Goal: Entertainment & Leisure: Consume media (video, audio)

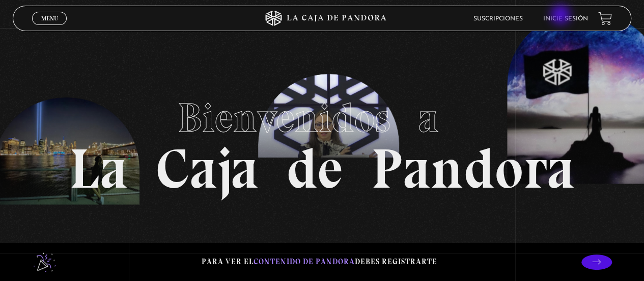
click at [562, 16] on link "Inicie sesión" at bounding box center [565, 19] width 45 height 6
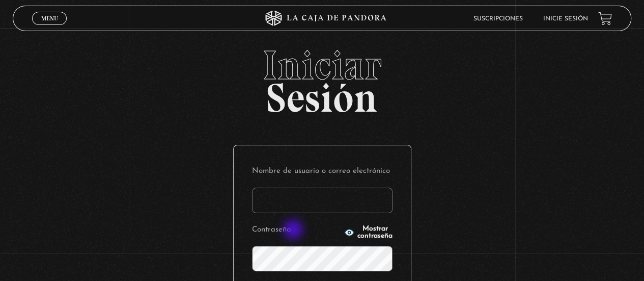
scroll to position [117, 0]
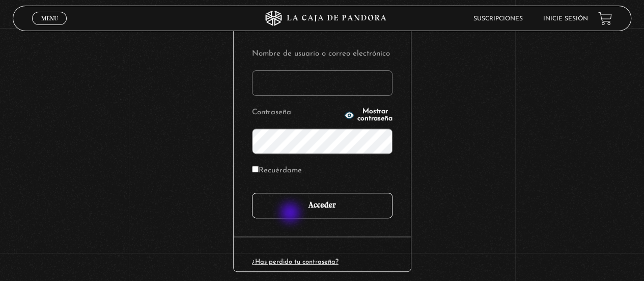
type input "fesala260192@gmail.com"
click at [291, 213] on input "Acceder" at bounding box center [322, 205] width 141 height 25
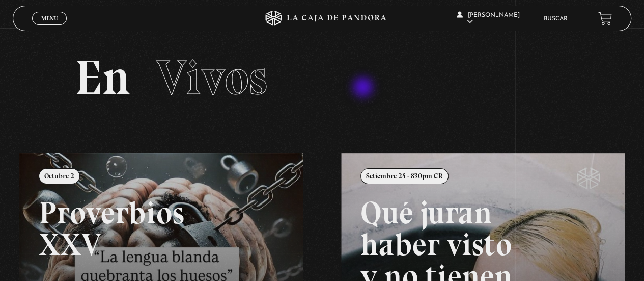
click at [364, 88] on h2 "En Vivos" at bounding box center [322, 77] width 495 height 48
click at [56, 23] on link "Menu Cerrar" at bounding box center [49, 18] width 35 height 13
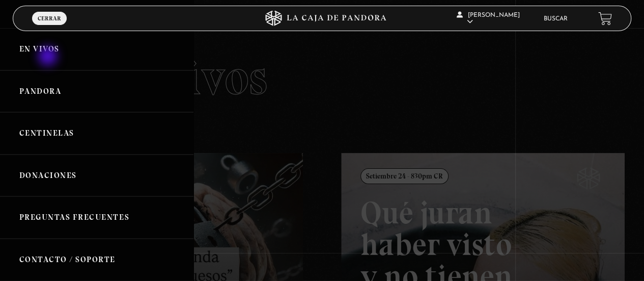
click at [49, 57] on link "En vivos" at bounding box center [97, 49] width 194 height 42
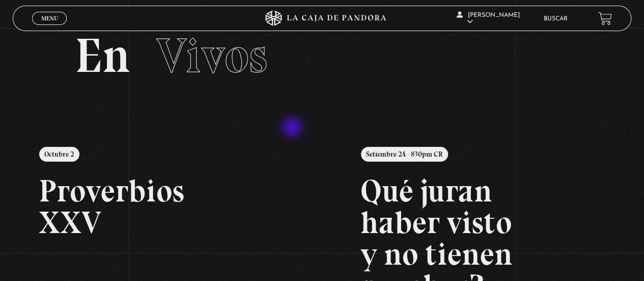
scroll to position [25, 0]
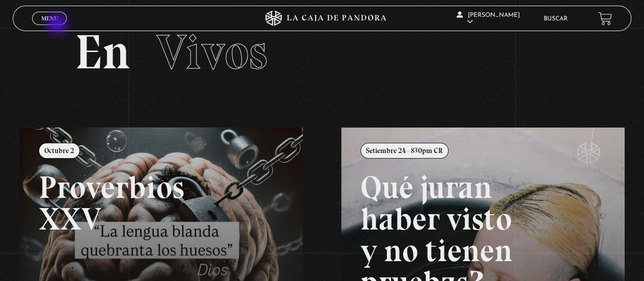
click at [58, 24] on span "Cerrar" at bounding box center [50, 27] width 24 height 7
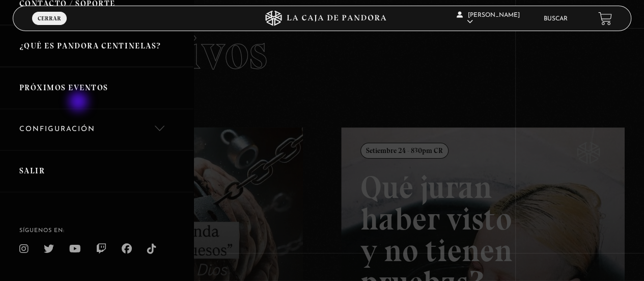
scroll to position [272, 0]
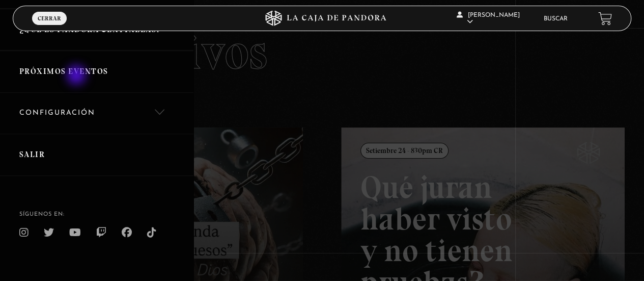
click at [77, 76] on link "Próximos Eventos" at bounding box center [97, 71] width 194 height 42
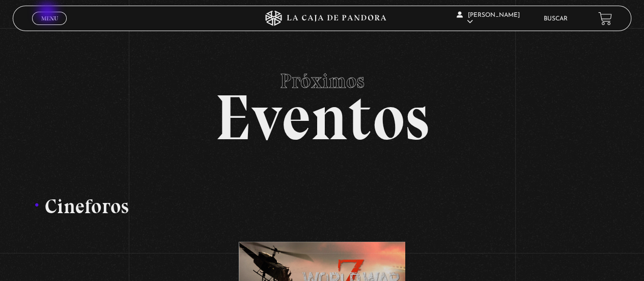
click at [48, 13] on link "Menu Cerrar" at bounding box center [49, 18] width 35 height 13
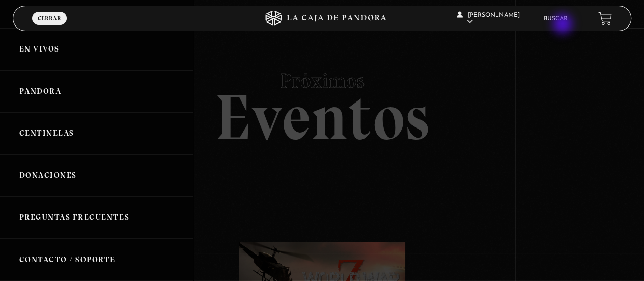
click at [564, 25] on li "Buscar" at bounding box center [556, 19] width 24 height 16
click at [560, 18] on link "Buscar" at bounding box center [556, 19] width 24 height 6
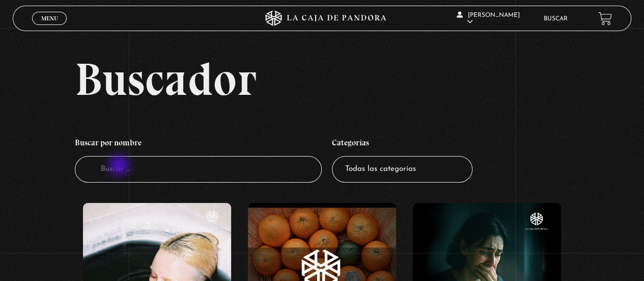
click at [120, 166] on input "Buscador" at bounding box center [199, 169] width 248 height 27
type input "3I"
click at [54, 18] on span "Menu" at bounding box center [49, 18] width 17 height 6
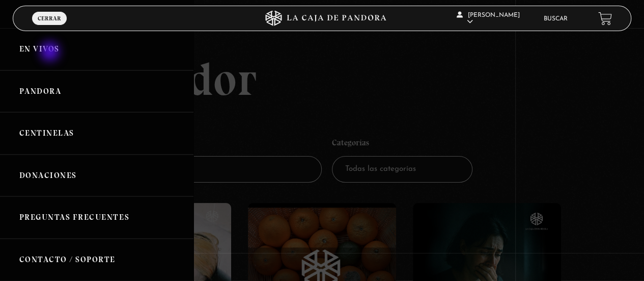
click at [51, 52] on link "En vivos" at bounding box center [97, 49] width 194 height 42
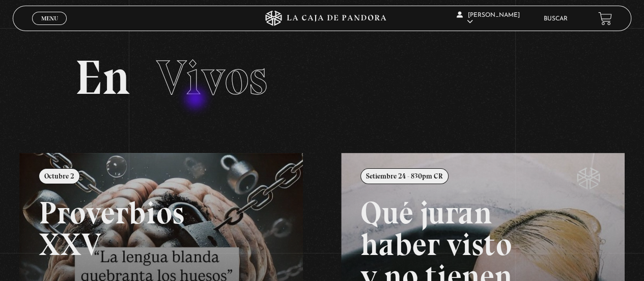
click at [197, 99] on span "Vivos" at bounding box center [211, 77] width 111 height 58
click at [19, 37] on section "En Vivos" at bounding box center [322, 90] width 644 height 125
click at [47, 21] on span "Menu" at bounding box center [49, 18] width 17 height 6
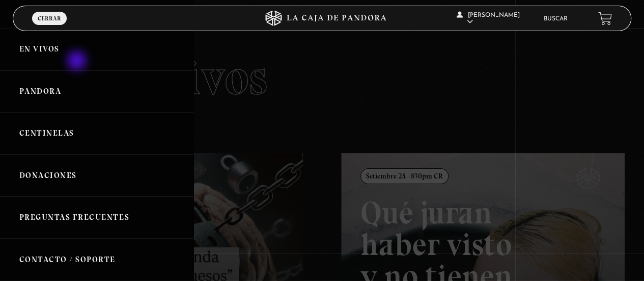
click at [78, 62] on link "En vivos" at bounding box center [97, 49] width 194 height 42
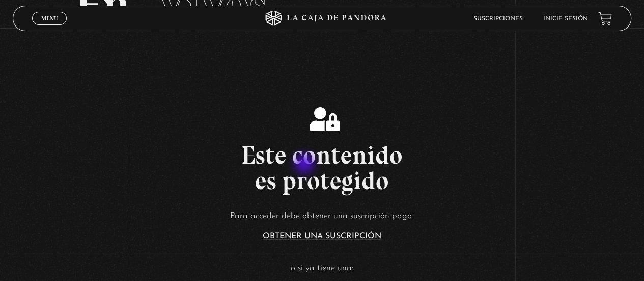
scroll to position [75, 0]
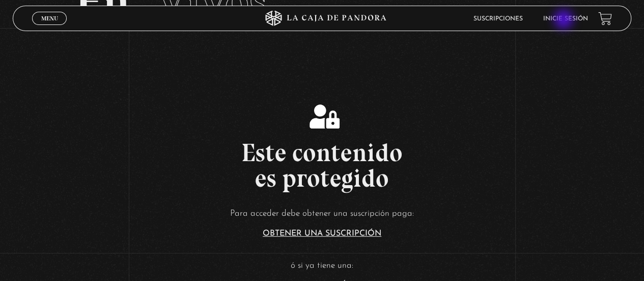
click at [565, 20] on link "Inicie sesión" at bounding box center [565, 19] width 45 height 6
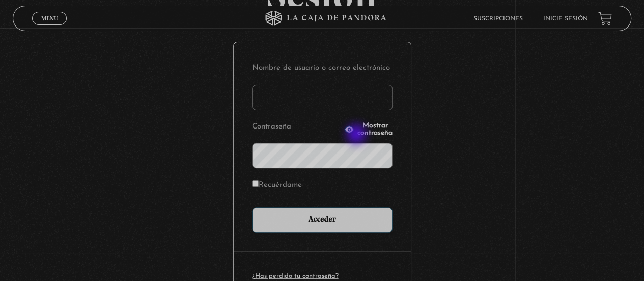
scroll to position [103, 0]
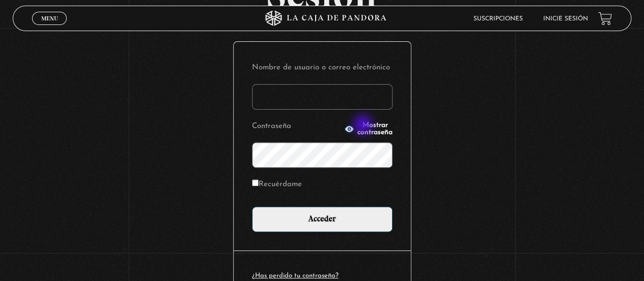
type input "fesala260192@gmail.com"
click at [364, 126] on span "Mostrar contraseña" at bounding box center [375, 129] width 35 height 14
click at [364, 126] on span "Ocultar contraseña" at bounding box center [375, 129] width 35 height 14
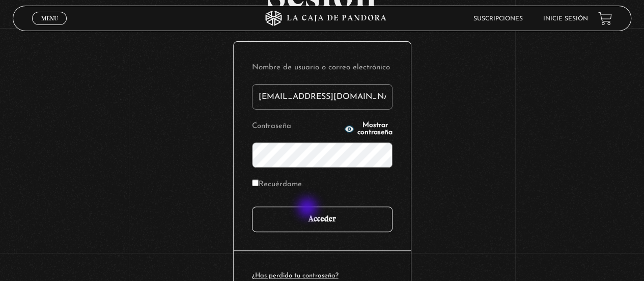
click at [309, 208] on input "Acceder" at bounding box center [322, 218] width 141 height 25
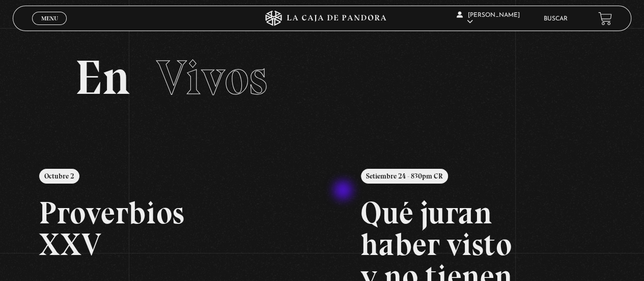
scroll to position [62, 0]
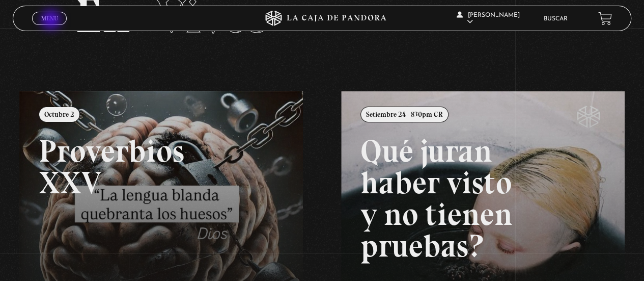
click at [52, 21] on span "Menu" at bounding box center [49, 18] width 17 height 6
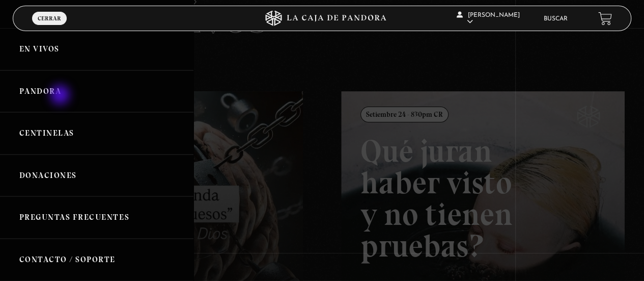
click at [61, 96] on link "Pandora" at bounding box center [97, 91] width 194 height 42
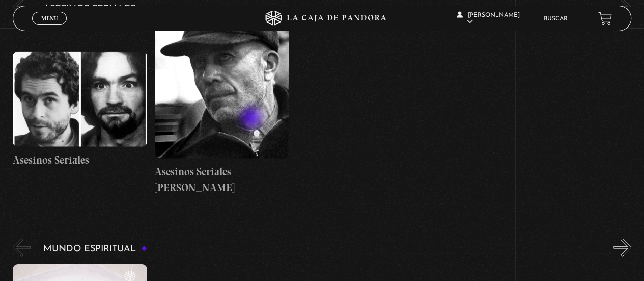
scroll to position [3110, 0]
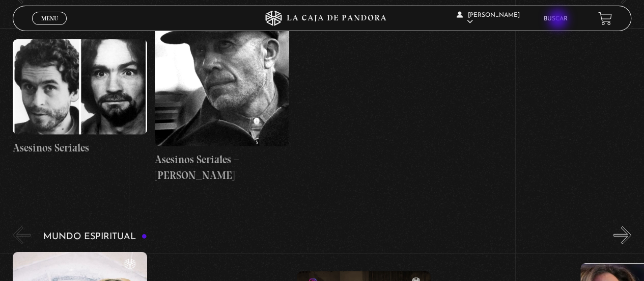
click at [559, 20] on link "Buscar" at bounding box center [556, 19] width 24 height 6
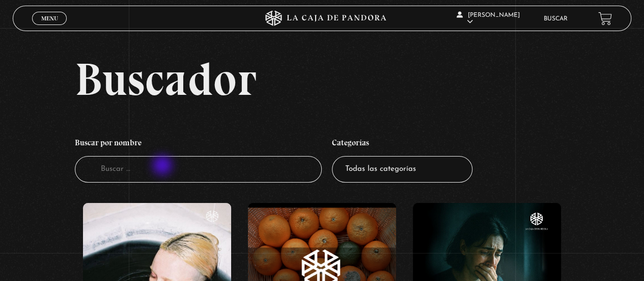
click at [163, 166] on input "Buscador" at bounding box center [199, 169] width 248 height 27
type input "atlas"
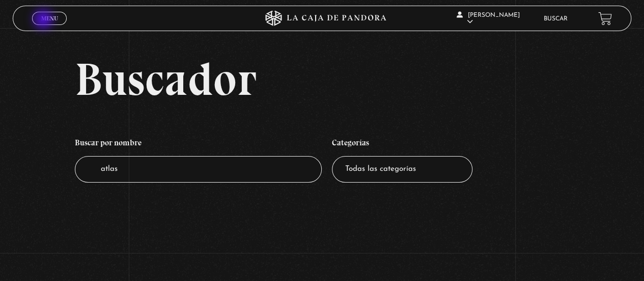
click at [44, 20] on span "Menu" at bounding box center [49, 18] width 17 height 6
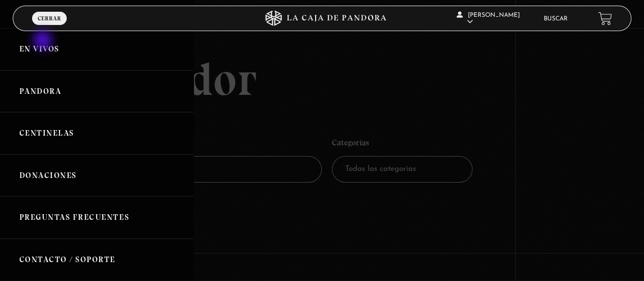
click at [44, 41] on link "En vivos" at bounding box center [97, 49] width 194 height 42
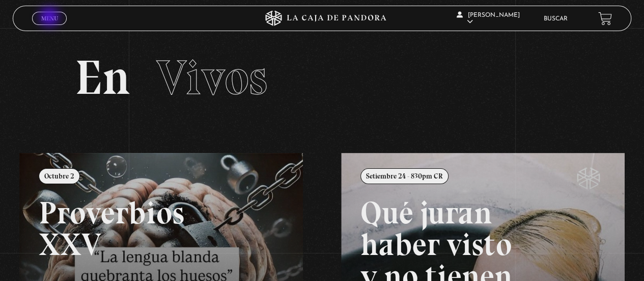
click at [50, 18] on span "Menu" at bounding box center [49, 18] width 17 height 6
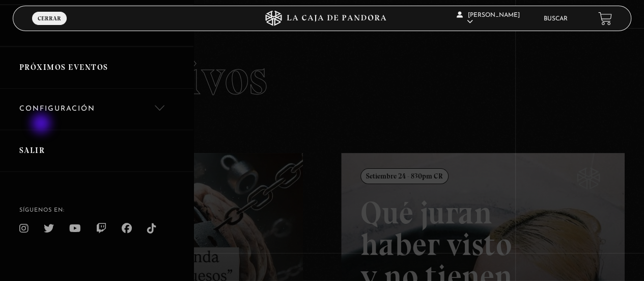
scroll to position [277, 0]
click at [150, 111] on link "Configuración" at bounding box center [97, 108] width 194 height 41
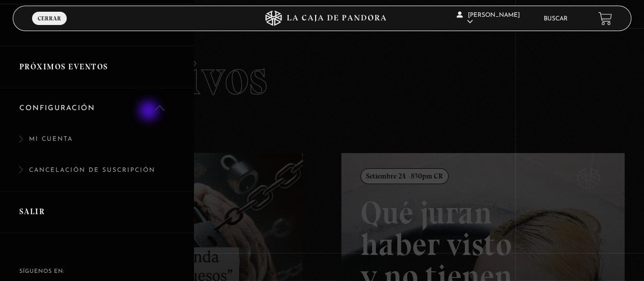
click at [149, 113] on link "Configuración" at bounding box center [97, 108] width 194 height 41
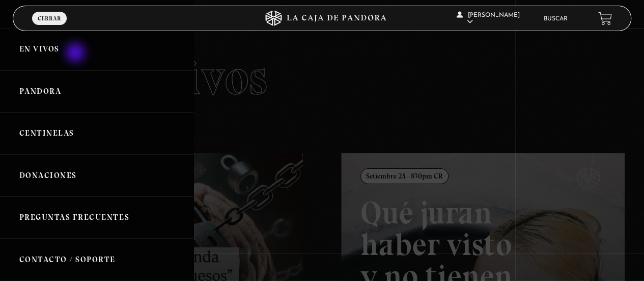
click at [76, 53] on link "En vivos" at bounding box center [97, 49] width 194 height 42
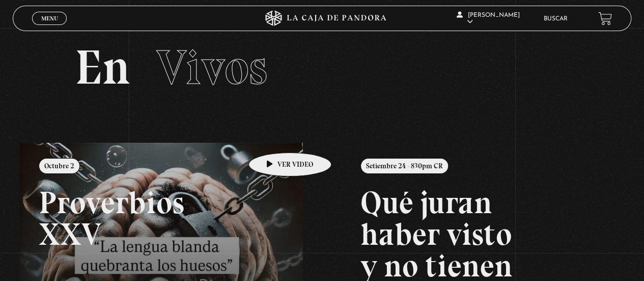
scroll to position [8, 0]
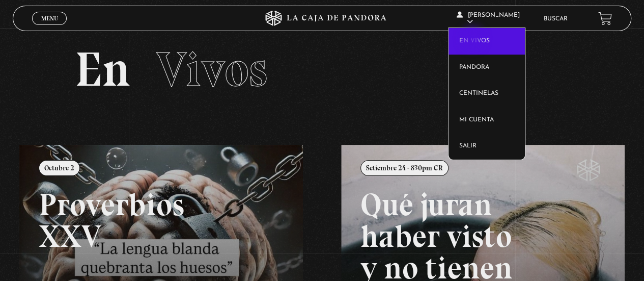
click at [474, 39] on link "En vivos" at bounding box center [487, 41] width 76 height 26
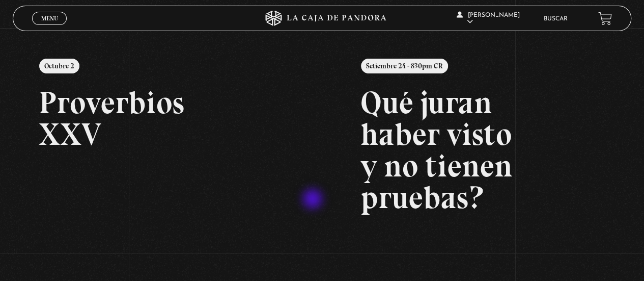
scroll to position [109, 0]
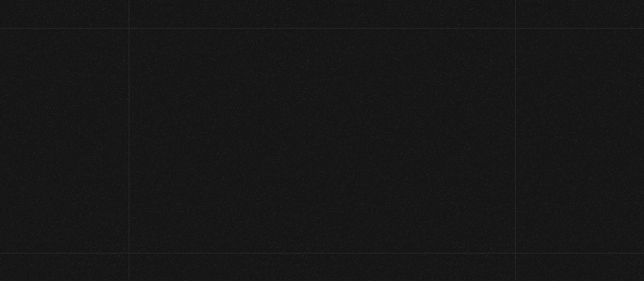
scroll to position [109, 0]
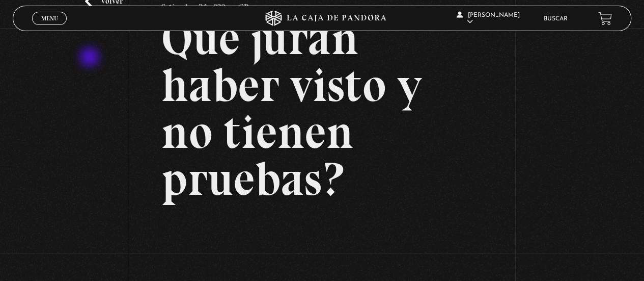
scroll to position [60, 0]
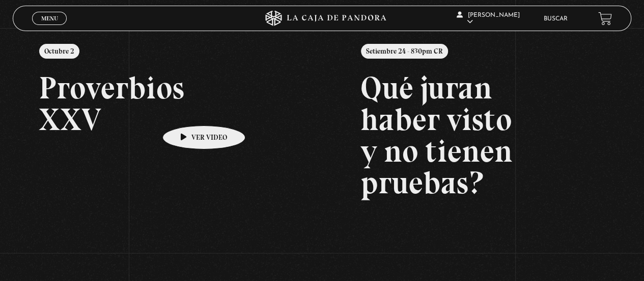
scroll to position [126, 0]
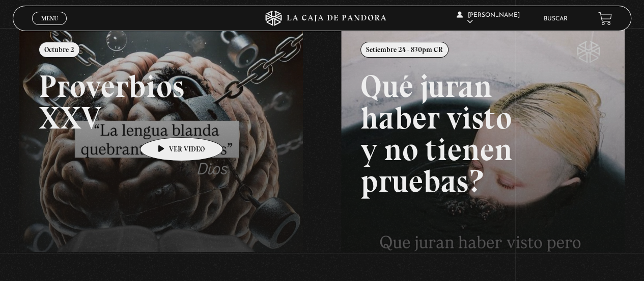
click at [166, 122] on link at bounding box center [341, 166] width 644 height 281
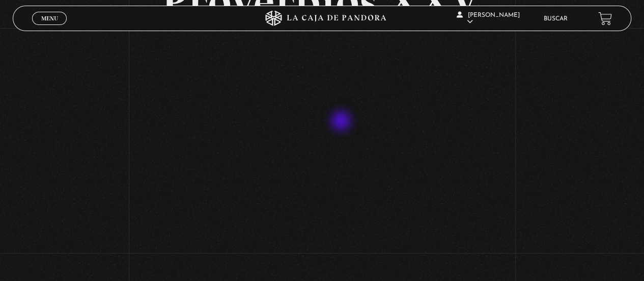
scroll to position [90, 0]
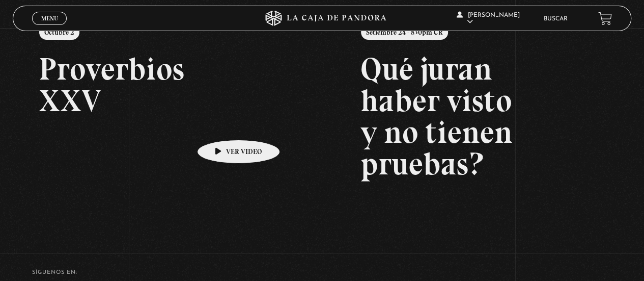
scroll to position [143, 0]
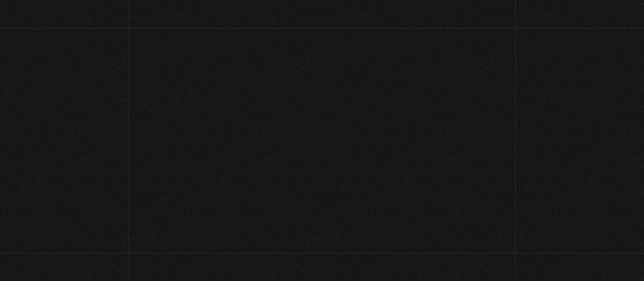
scroll to position [94, 0]
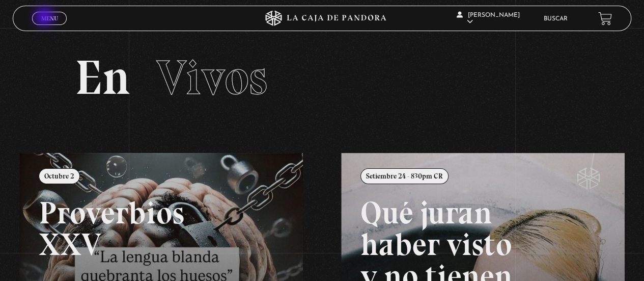
click at [45, 18] on span "Menu" at bounding box center [49, 18] width 17 height 6
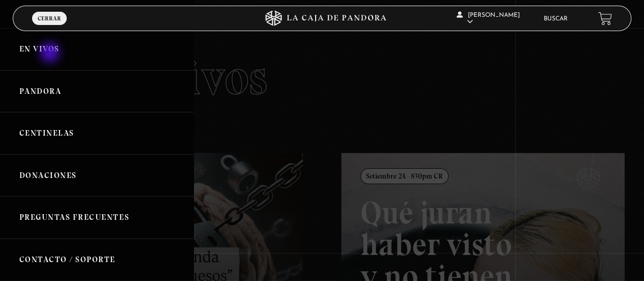
click at [51, 53] on link "En vivos" at bounding box center [97, 49] width 194 height 42
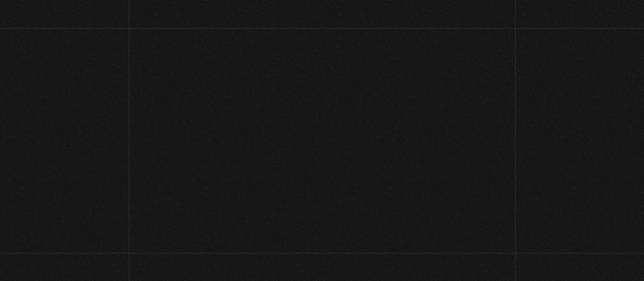
scroll to position [99, 0]
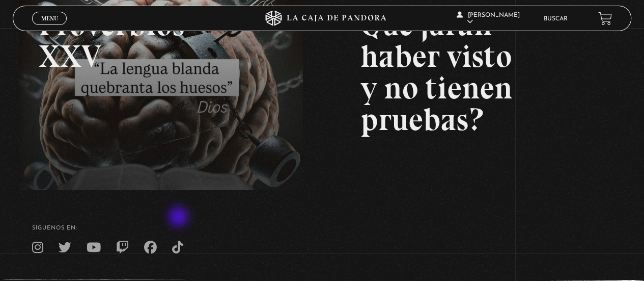
scroll to position [189, 0]
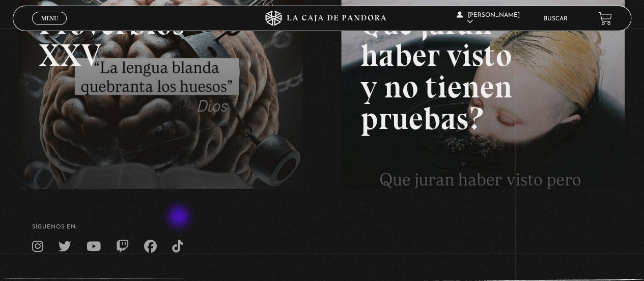
click at [180, 217] on footer "SÍguenos en: La Caja de Pandora, Derechos Reservados 2025 Realizado por" at bounding box center [322, 266] width 644 height 156
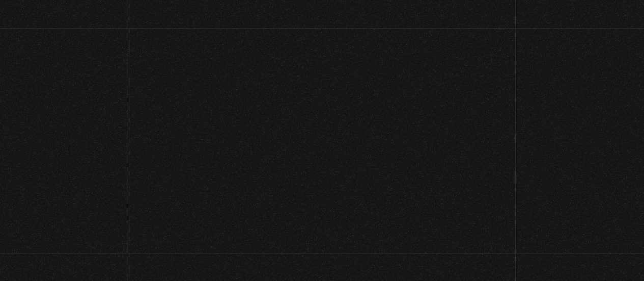
scroll to position [104, 0]
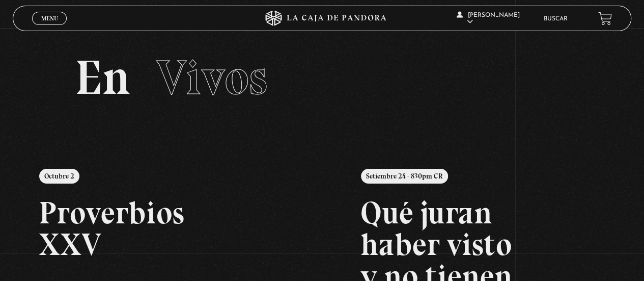
scroll to position [1, 0]
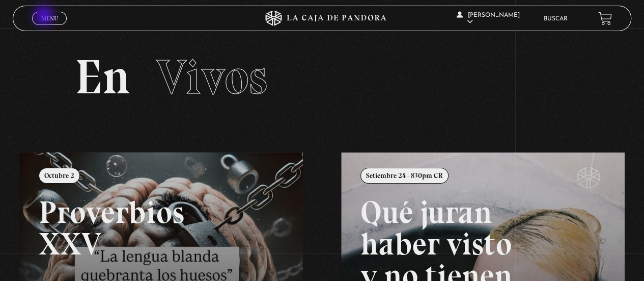
click at [45, 17] on span "Menu" at bounding box center [49, 18] width 17 height 6
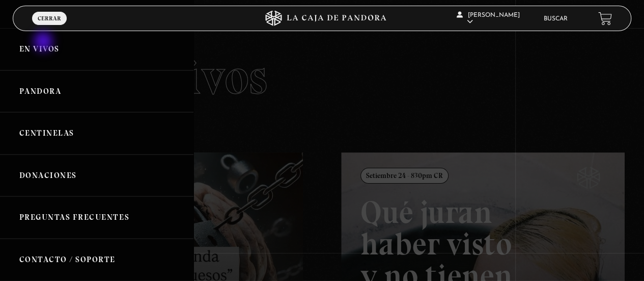
click at [44, 42] on link "En vivos" at bounding box center [97, 49] width 194 height 42
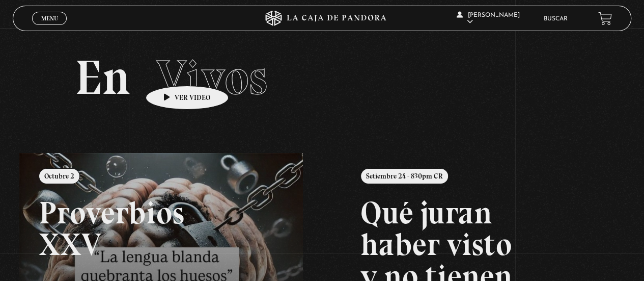
scroll to position [1, 0]
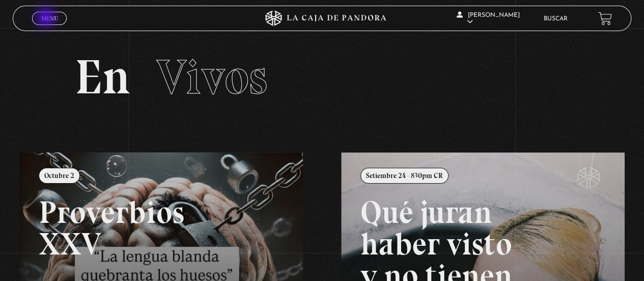
click at [47, 18] on span "Menu" at bounding box center [49, 18] width 17 height 6
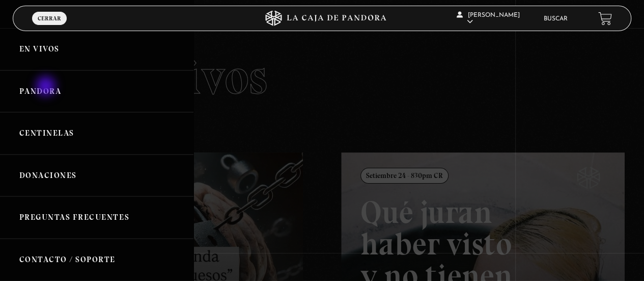
click at [47, 87] on link "Pandora" at bounding box center [97, 91] width 194 height 42
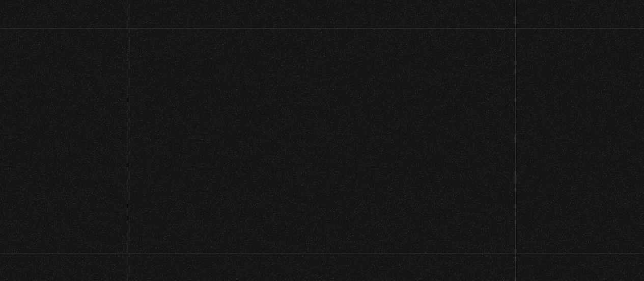
scroll to position [1, 0]
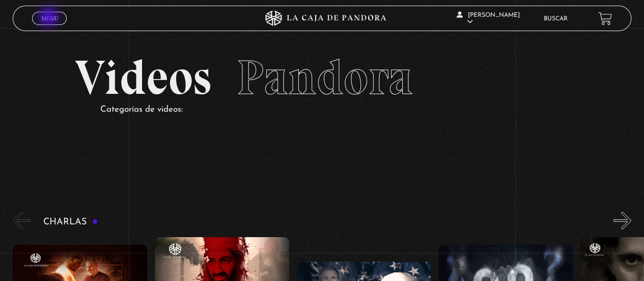
click at [49, 18] on span "Menu" at bounding box center [49, 18] width 17 height 6
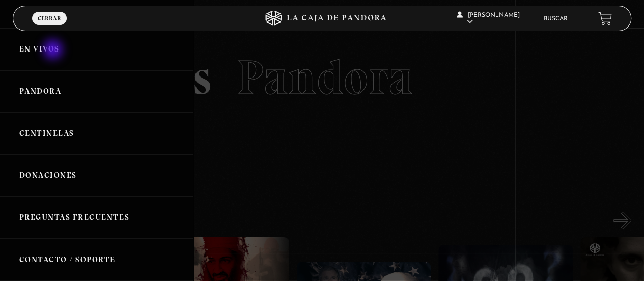
click at [54, 50] on link "En vivos" at bounding box center [97, 49] width 194 height 42
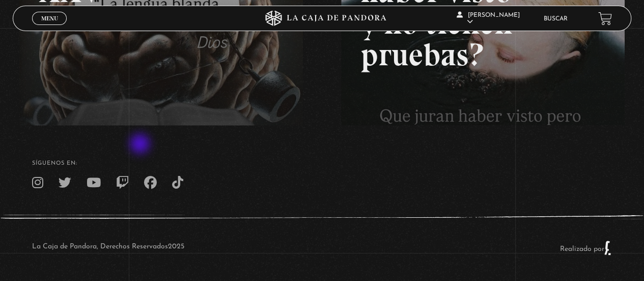
scroll to position [121, 0]
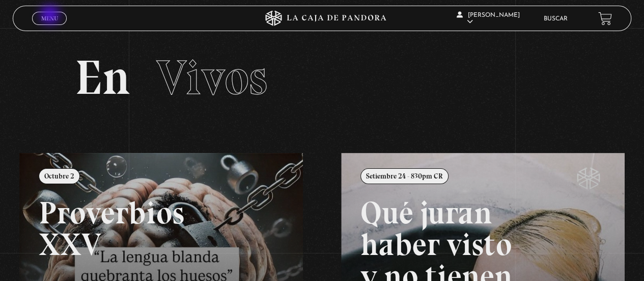
click at [51, 16] on span "Menu" at bounding box center [49, 18] width 17 height 6
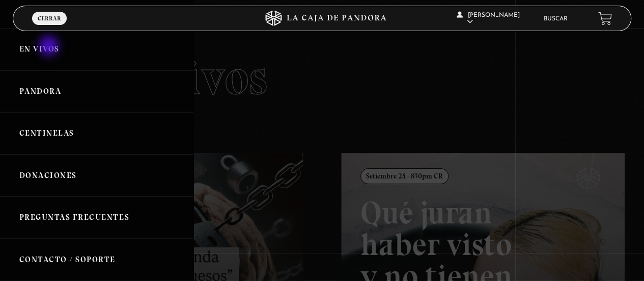
click at [50, 47] on link "En vivos" at bounding box center [97, 49] width 194 height 42
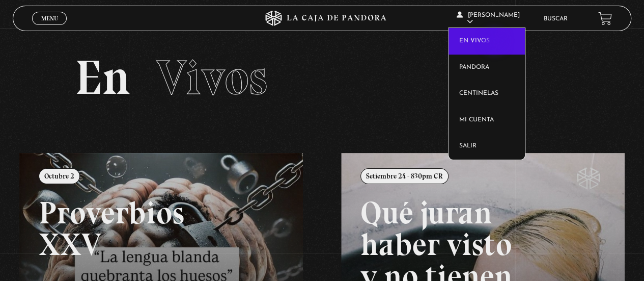
click at [496, 42] on link "En vivos" at bounding box center [487, 41] width 76 height 26
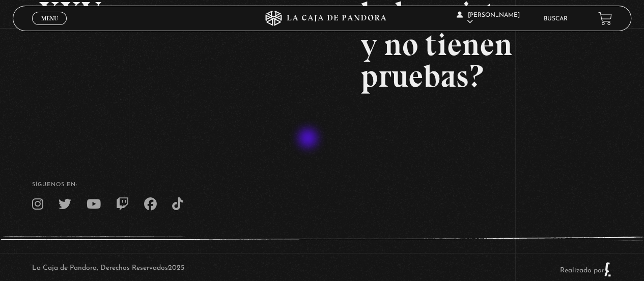
scroll to position [253, 0]
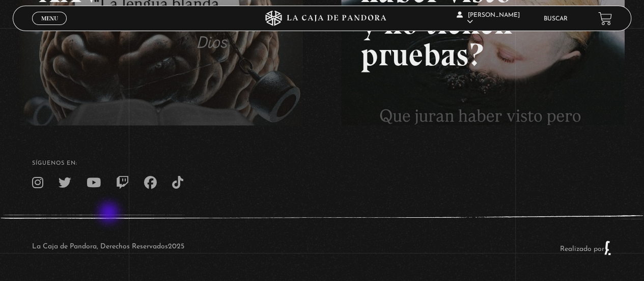
click at [110, 213] on footer "SÍguenos en: La Caja de Pandora, Derechos Reservados 2025 Realizado por" at bounding box center [322, 203] width 644 height 156
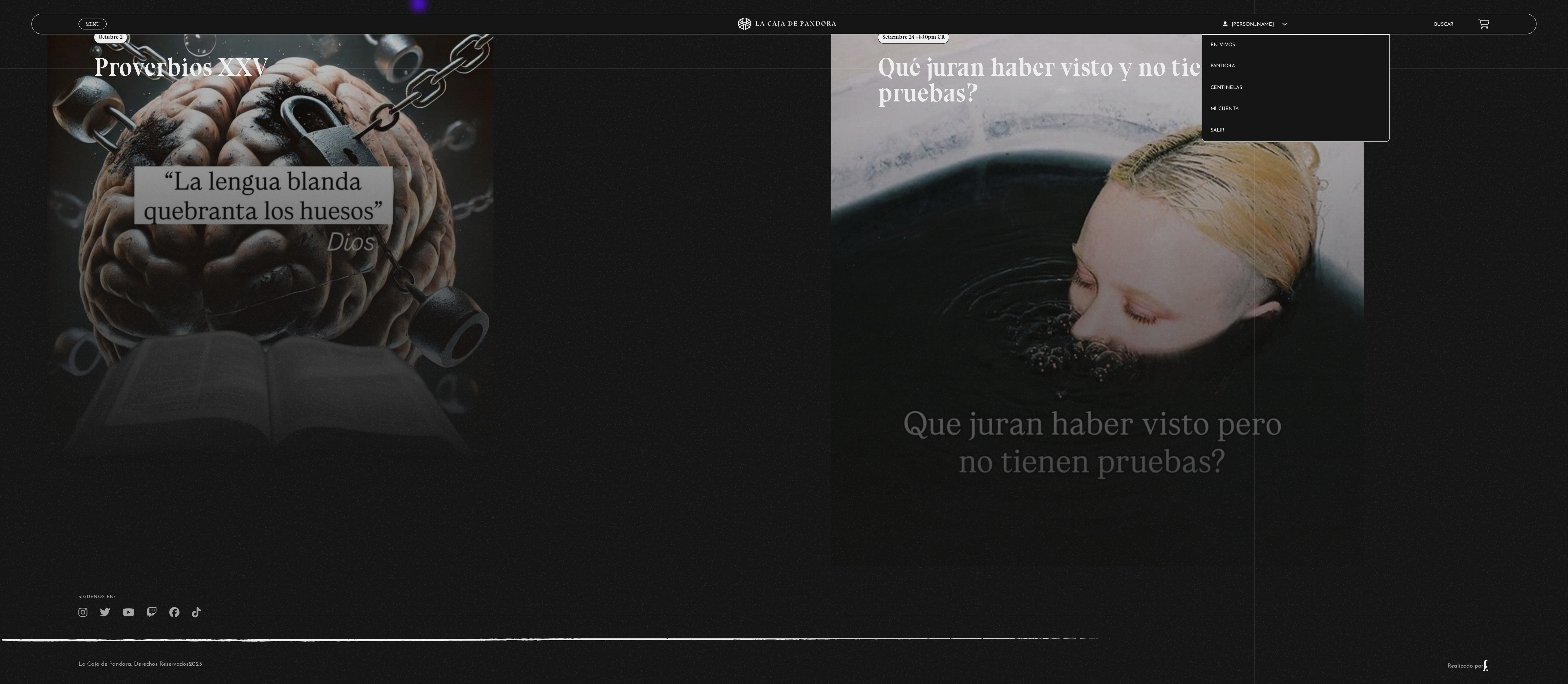
scroll to position [104, 0]
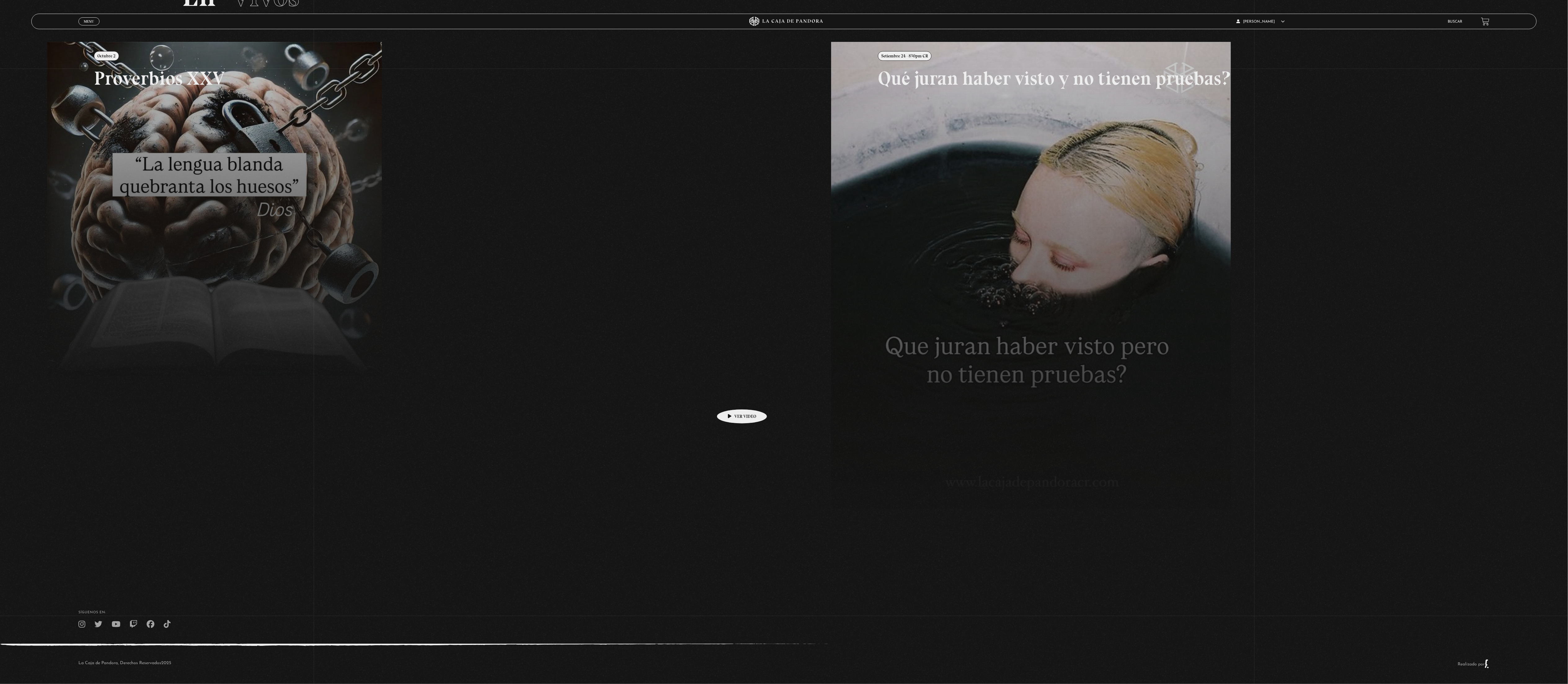
drag, startPoint x: 315, startPoint y: 4, endPoint x: 737, endPoint y: 404, distance: 581.4
click at [392, 171] on link at bounding box center [831, 384] width 1568 height 684
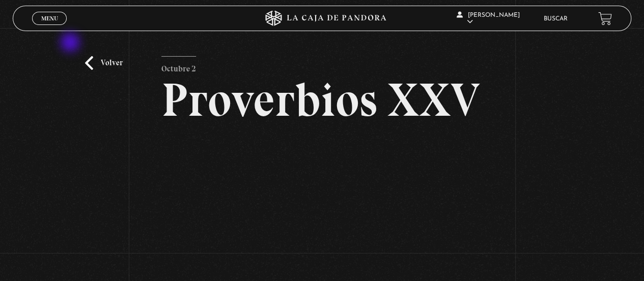
drag, startPoint x: 0, startPoint y: 0, endPoint x: 95, endPoint y: 61, distance: 112.7
click at [95, 61] on link "Volver" at bounding box center [104, 63] width 38 height 14
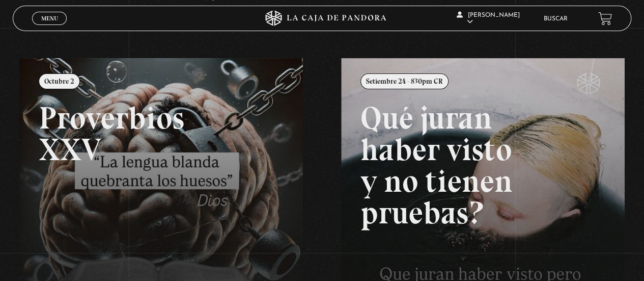
scroll to position [55, 0]
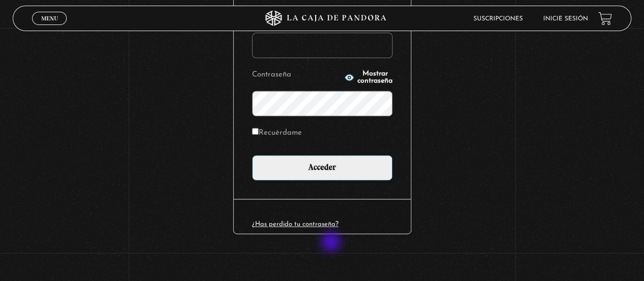
scroll to position [158, 0]
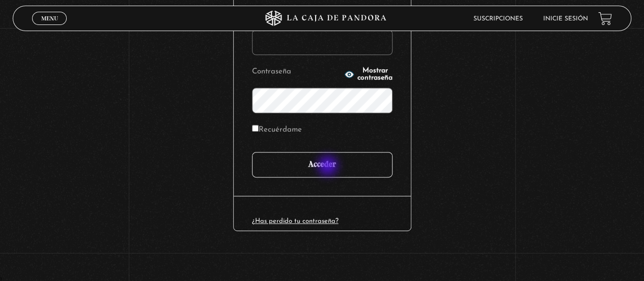
type input "[EMAIL_ADDRESS][DOMAIN_NAME]"
click at [329, 167] on input "Acceder" at bounding box center [322, 164] width 141 height 25
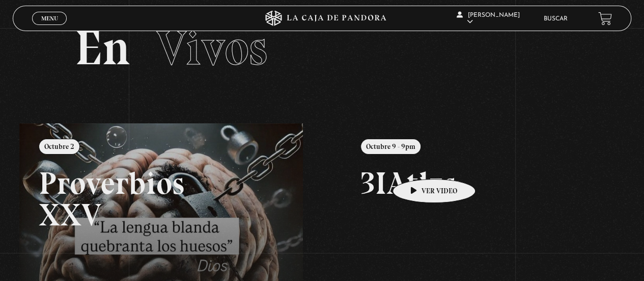
scroll to position [30, 0]
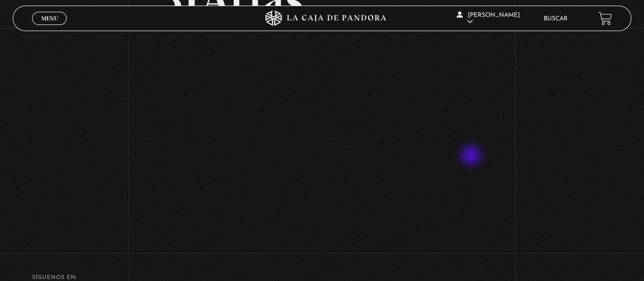
scroll to position [101, 0]
